Goal: Find specific page/section: Find specific page/section

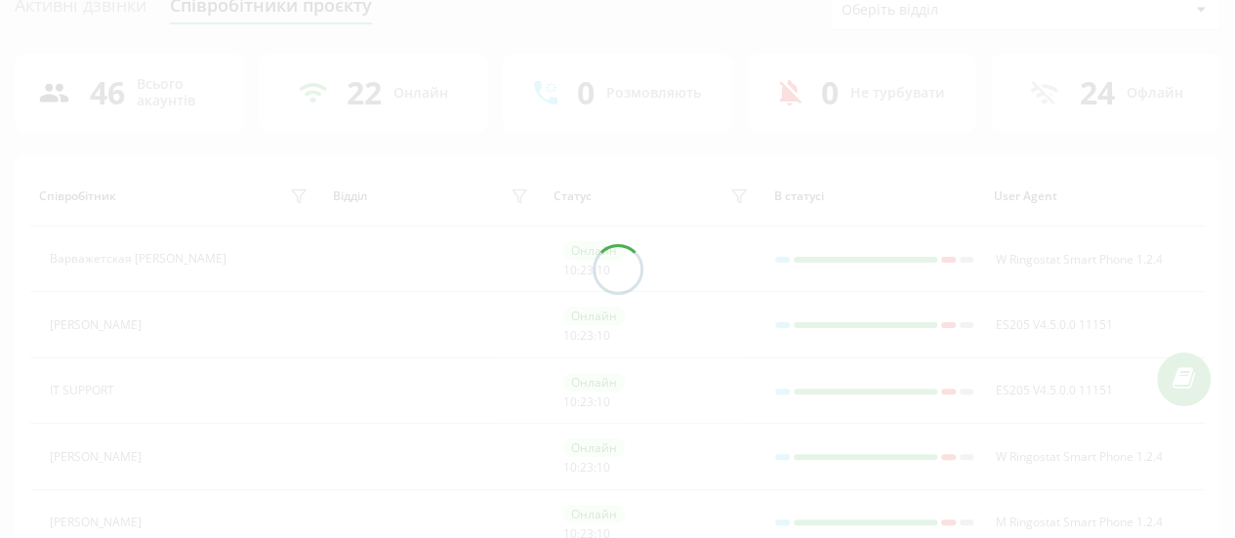
scroll to position [94, 0]
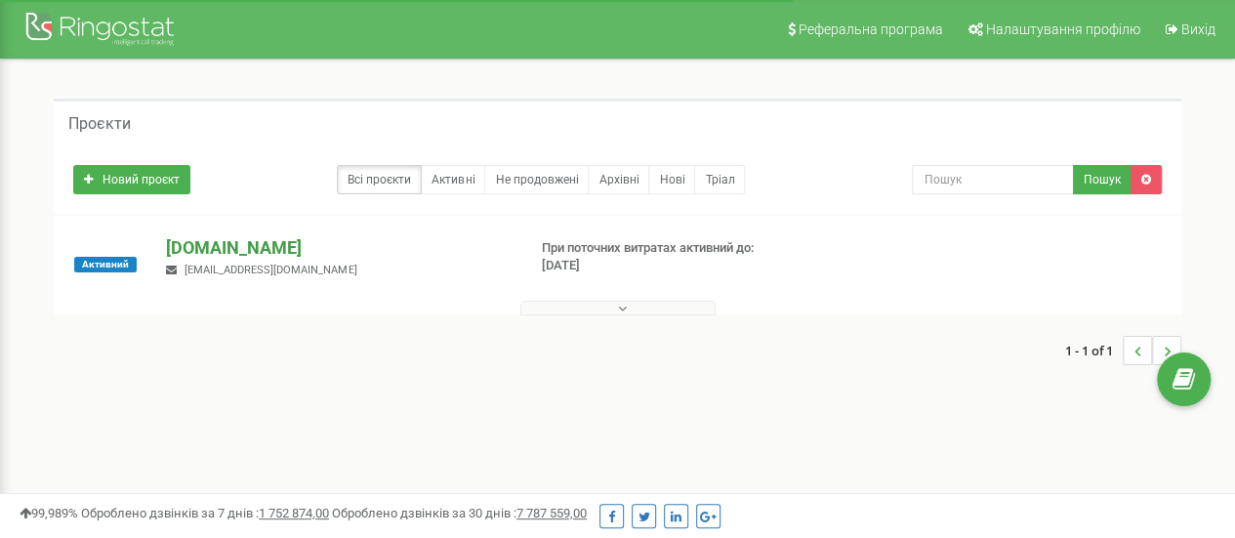
click at [229, 237] on p "[DOMAIN_NAME]" at bounding box center [338, 247] width 344 height 25
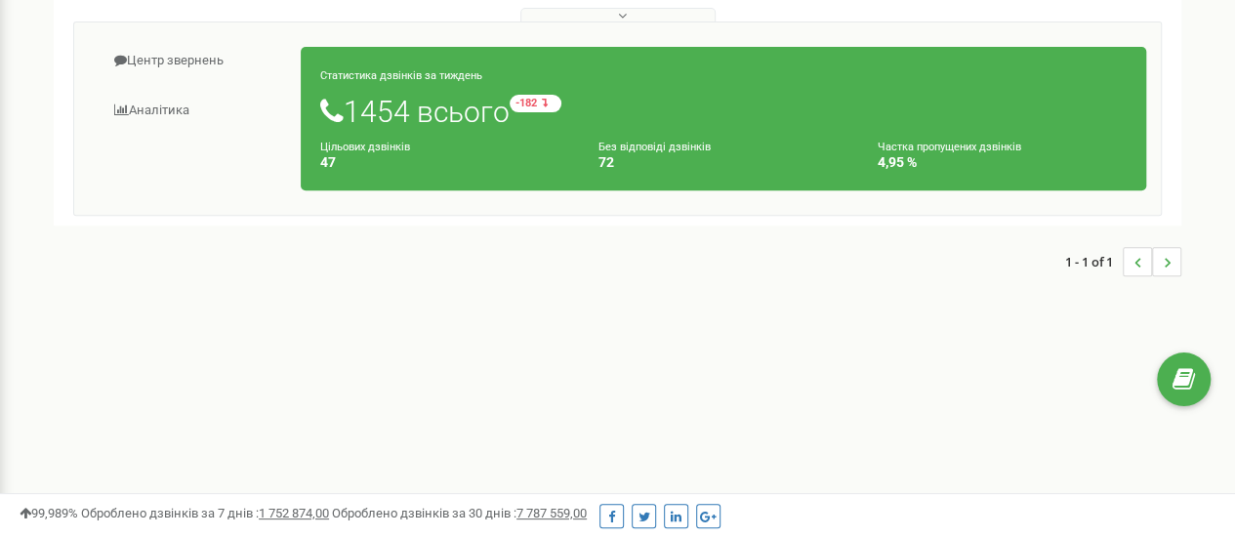
scroll to position [98, 0]
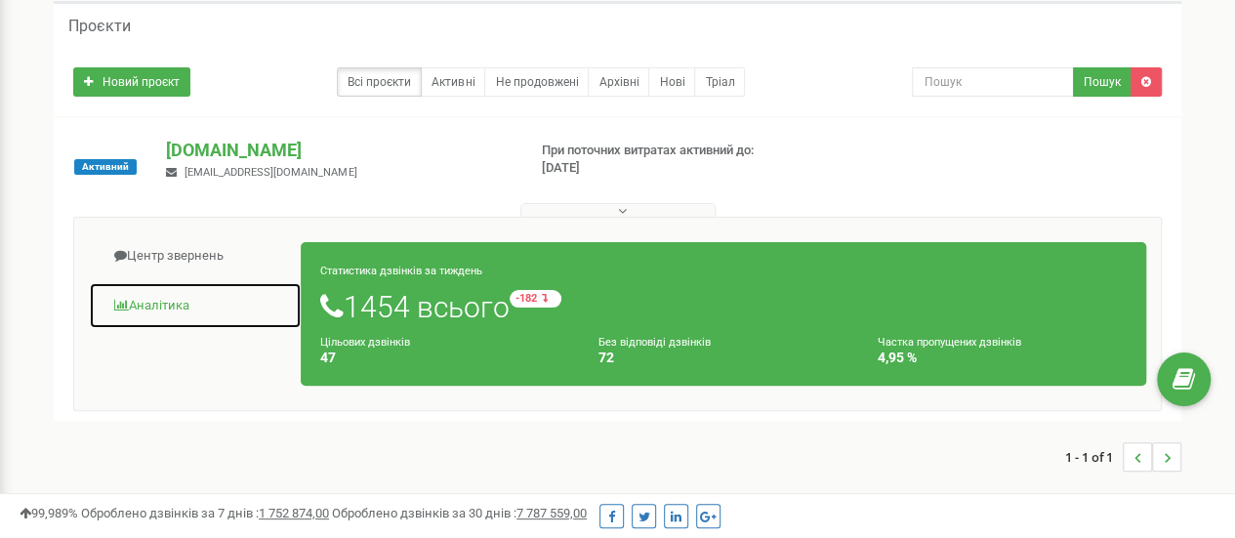
click at [167, 303] on link "Аналiтика" at bounding box center [195, 306] width 213 height 48
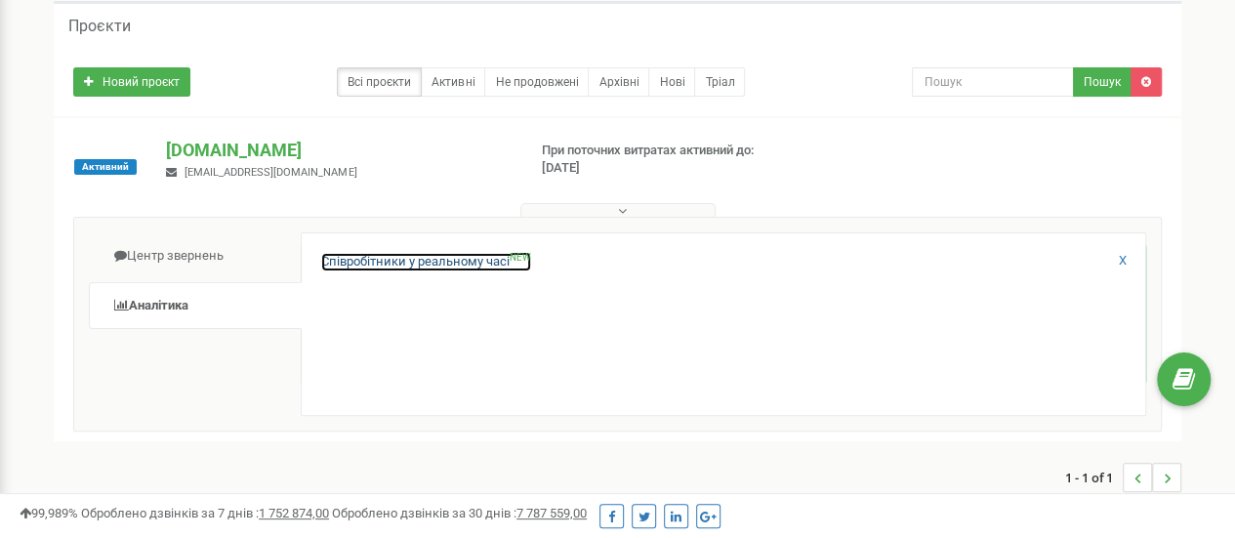
click at [447, 257] on link "Співробітники у реальному часі NEW" at bounding box center [426, 262] width 210 height 19
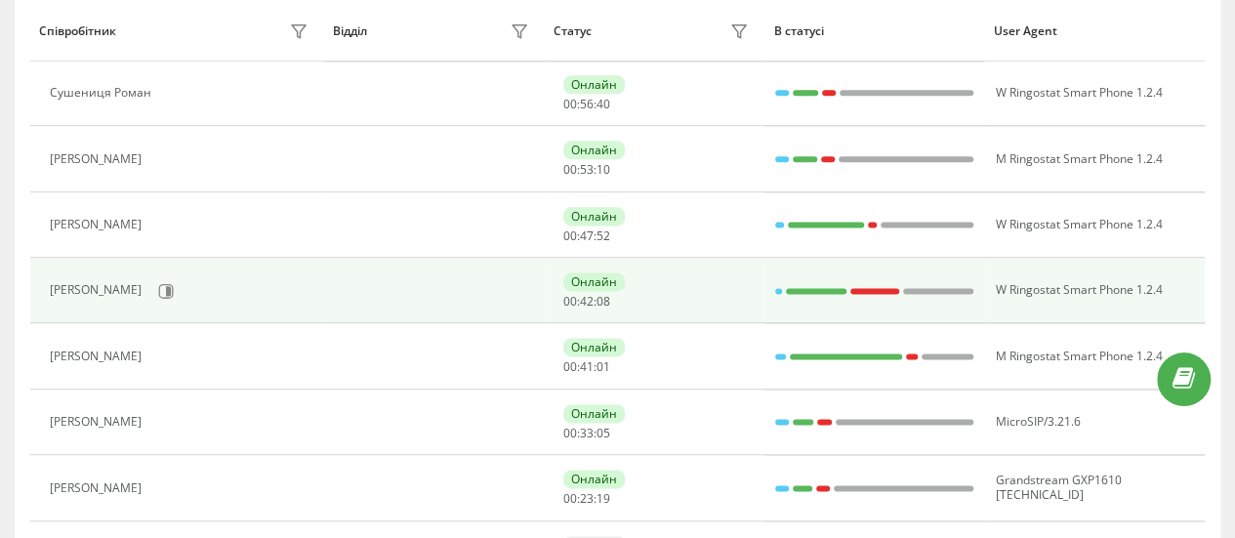
scroll to position [1074, 0]
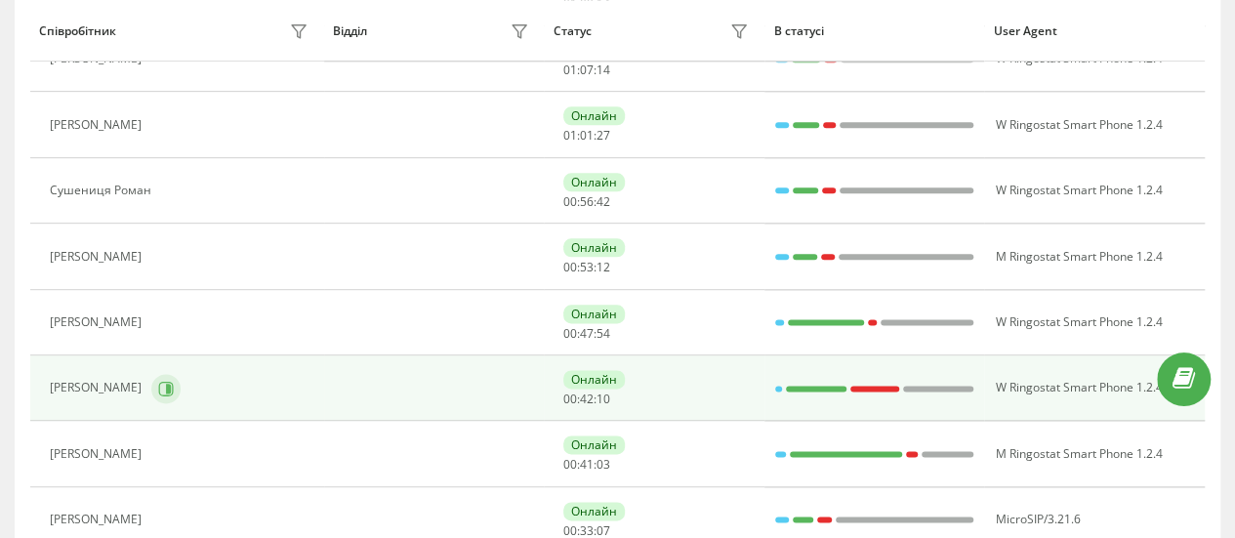
click at [168, 382] on button at bounding box center [165, 388] width 29 height 29
